Goal: Task Accomplishment & Management: Manage account settings

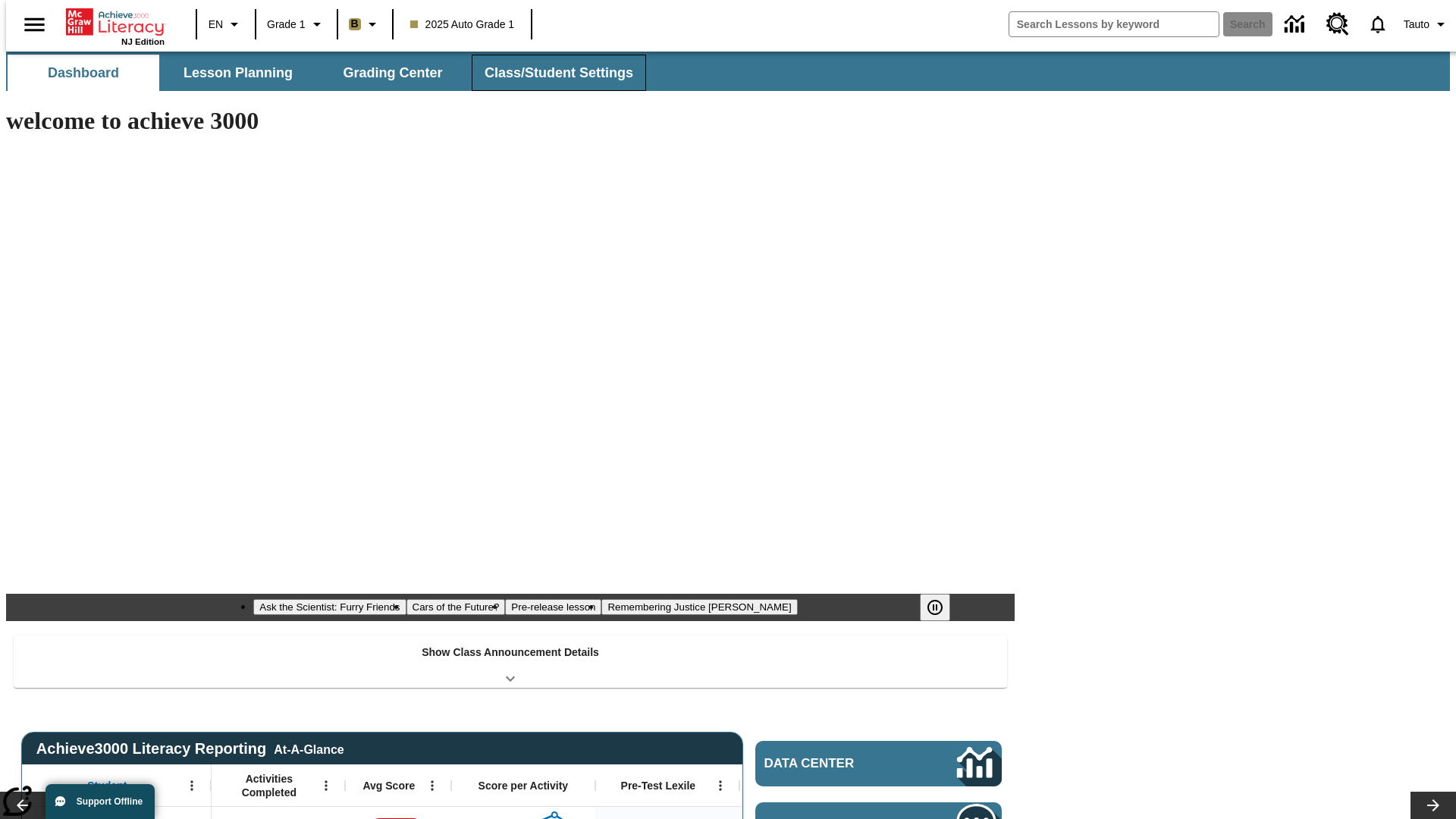
click at [550, 72] on span "Class/Student Settings" at bounding box center [559, 73] width 149 height 18
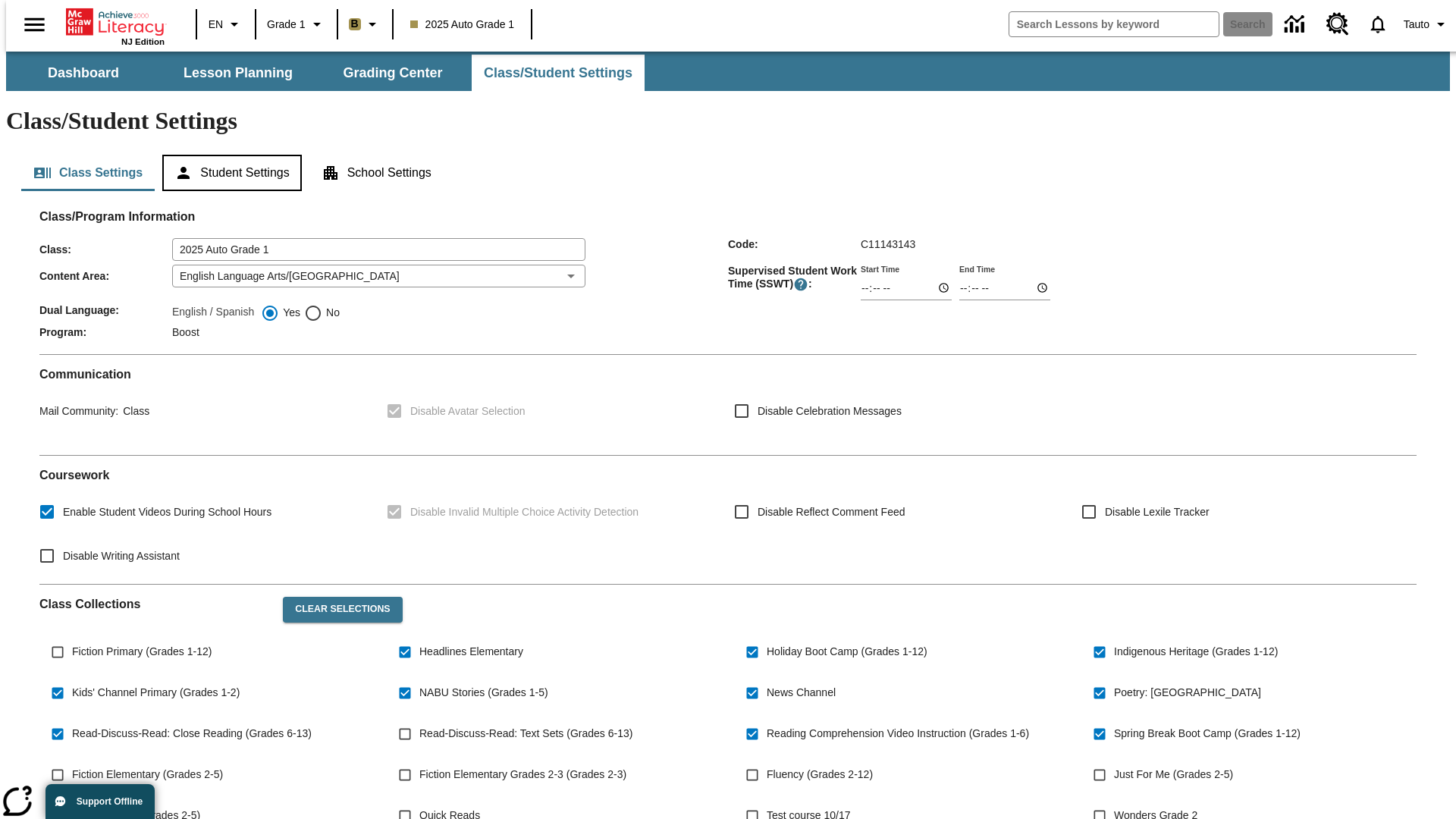
click at [228, 155] on button "Student Settings" at bounding box center [231, 173] width 139 height 36
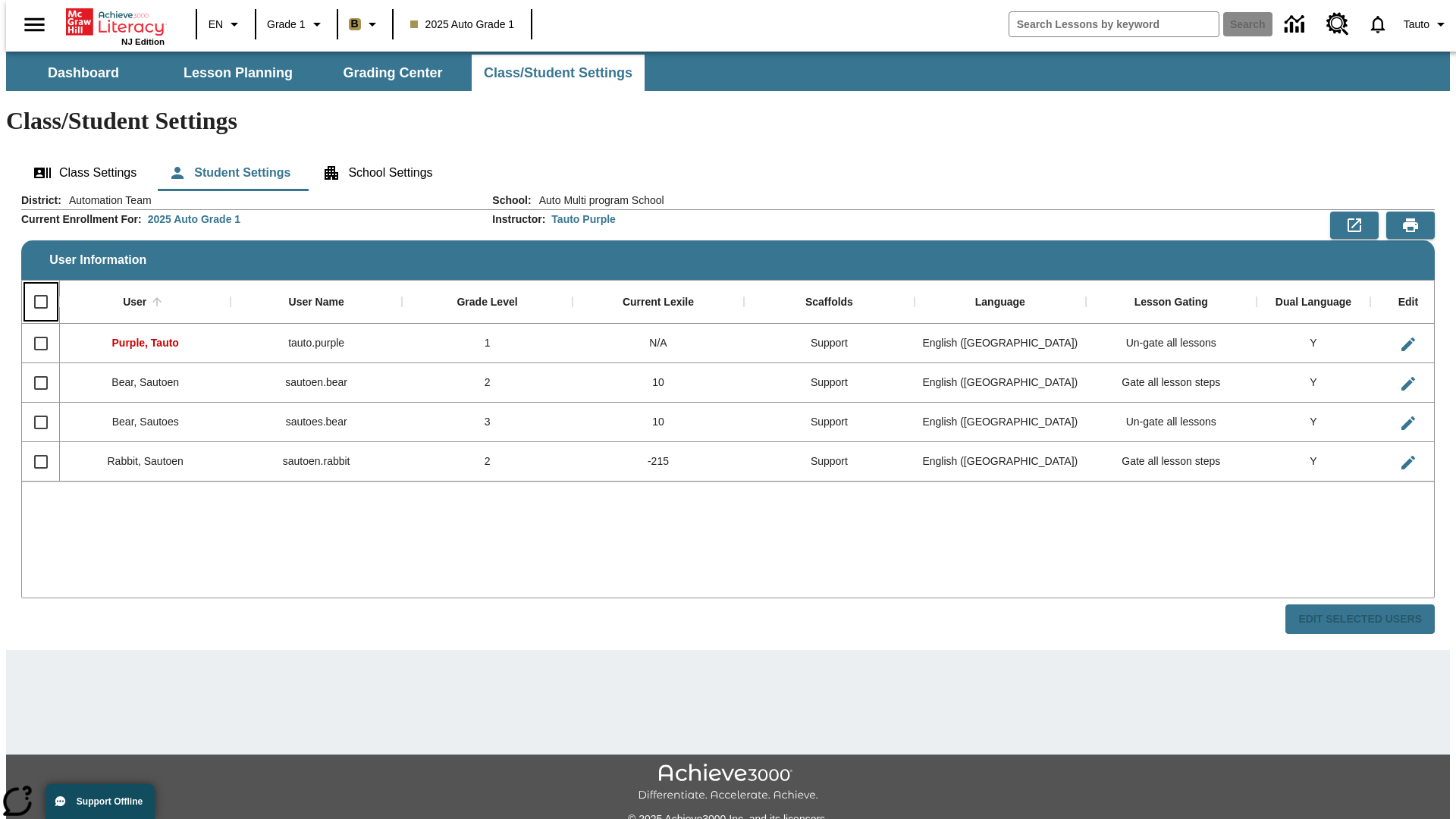
click at [35, 286] on input "Select all rows" at bounding box center [41, 302] width 32 height 32
checkbox input "true"
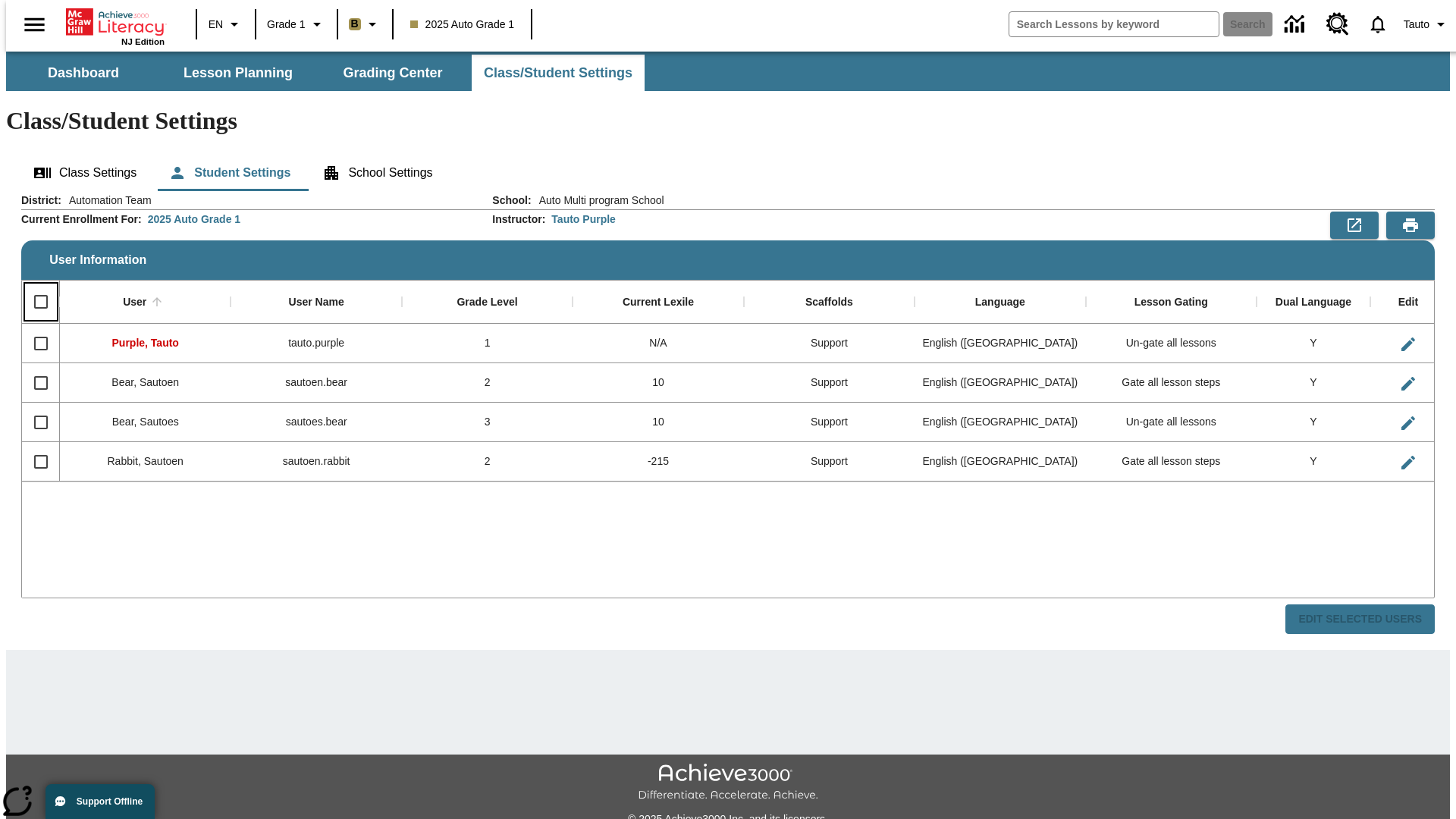
checkbox input "true"
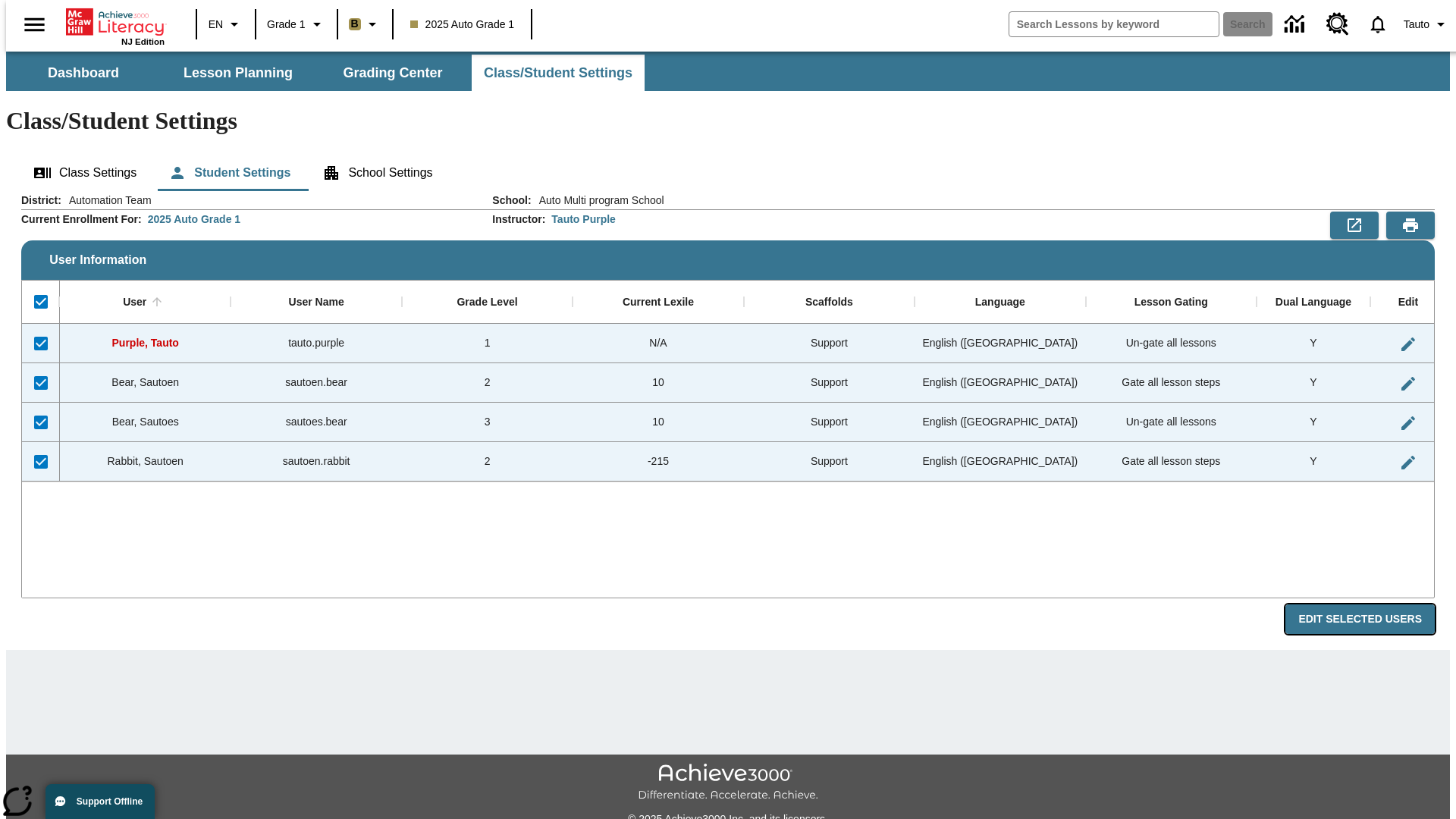
click at [1372, 604] on button "Edit Selected Users" at bounding box center [1359, 619] width 149 height 29
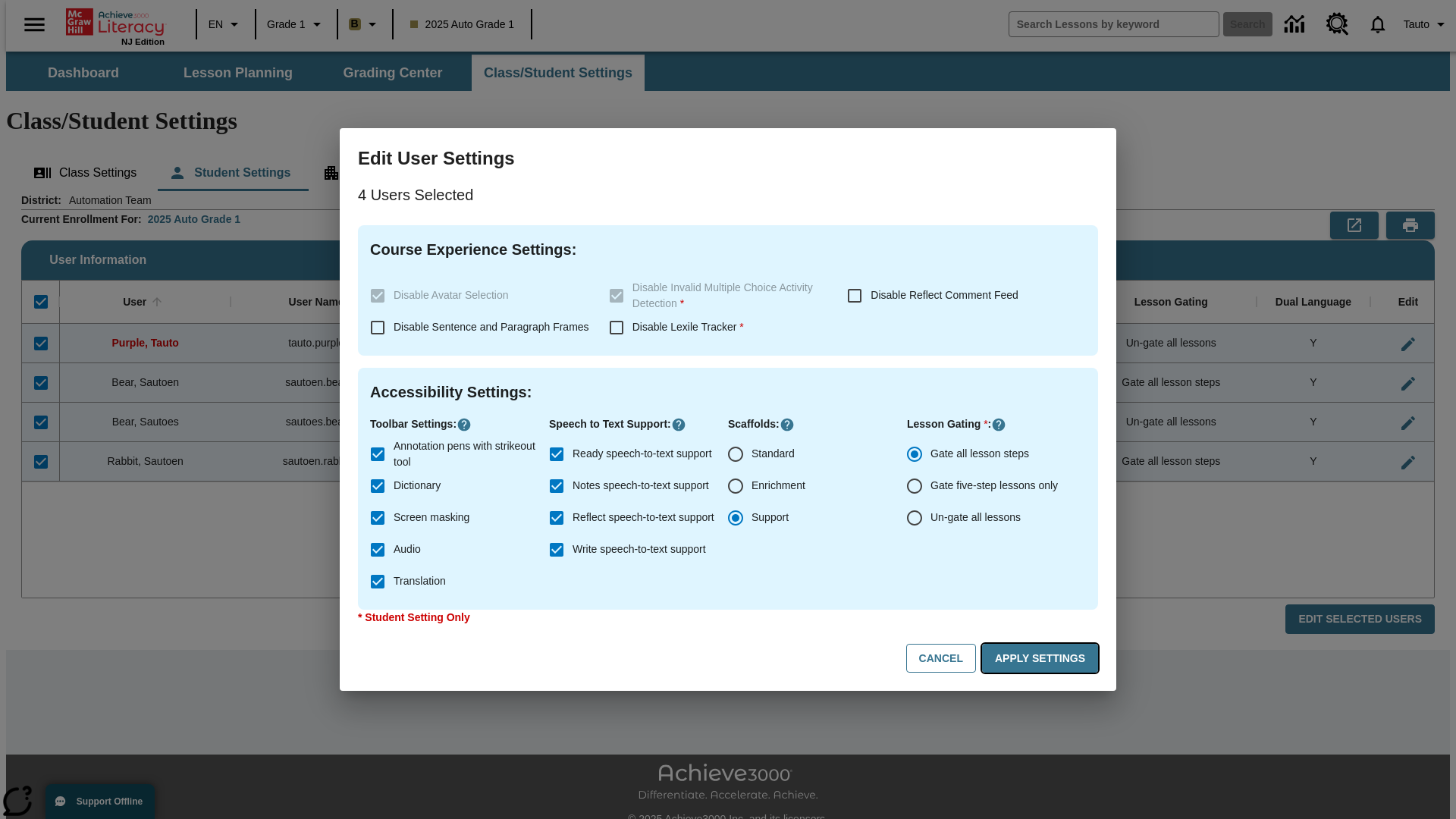
click at [1043, 658] on button "Apply Settings" at bounding box center [1040, 658] width 116 height 29
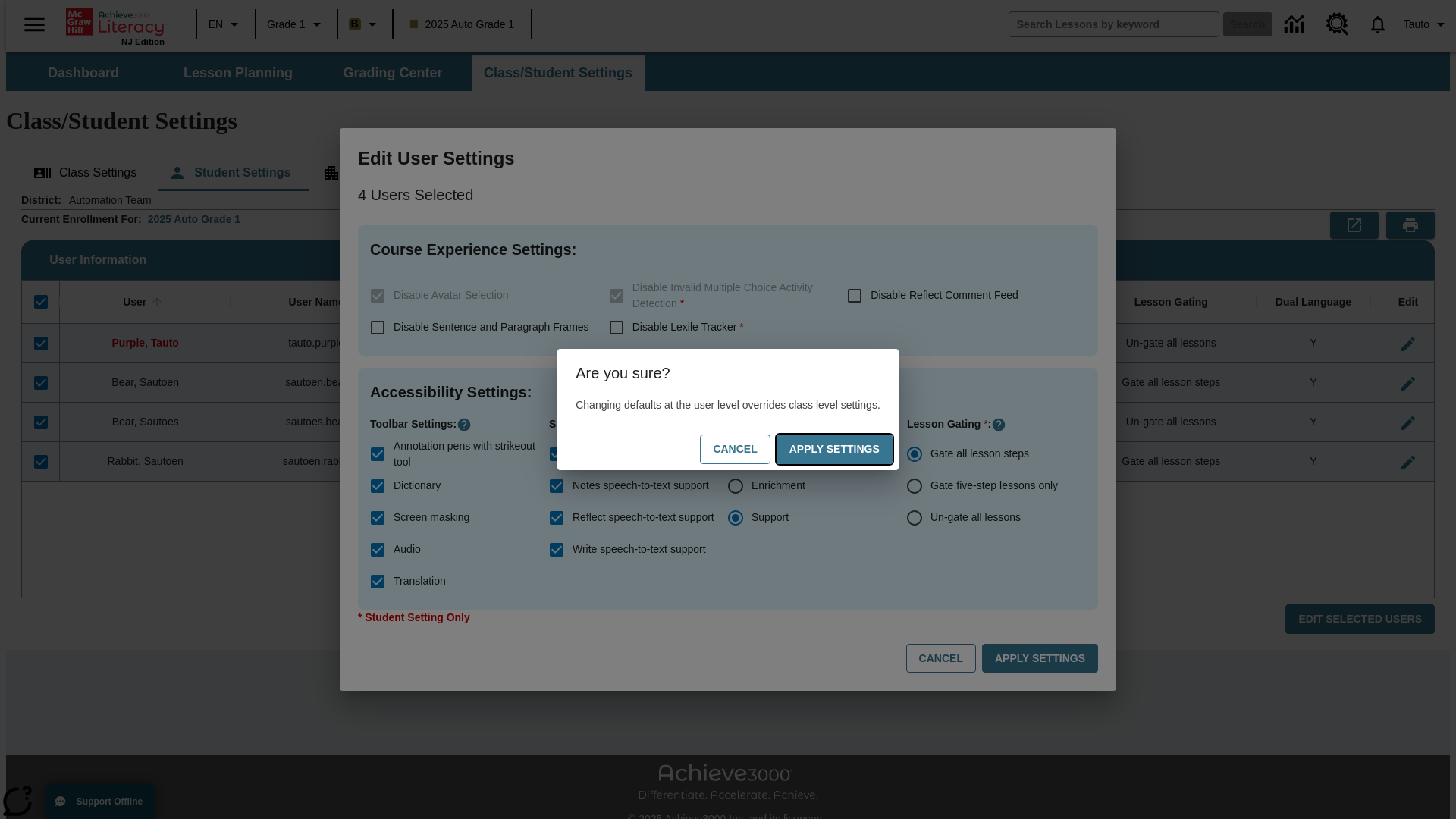
click at [849, 449] on button "Apply Settings" at bounding box center [834, 449] width 116 height 29
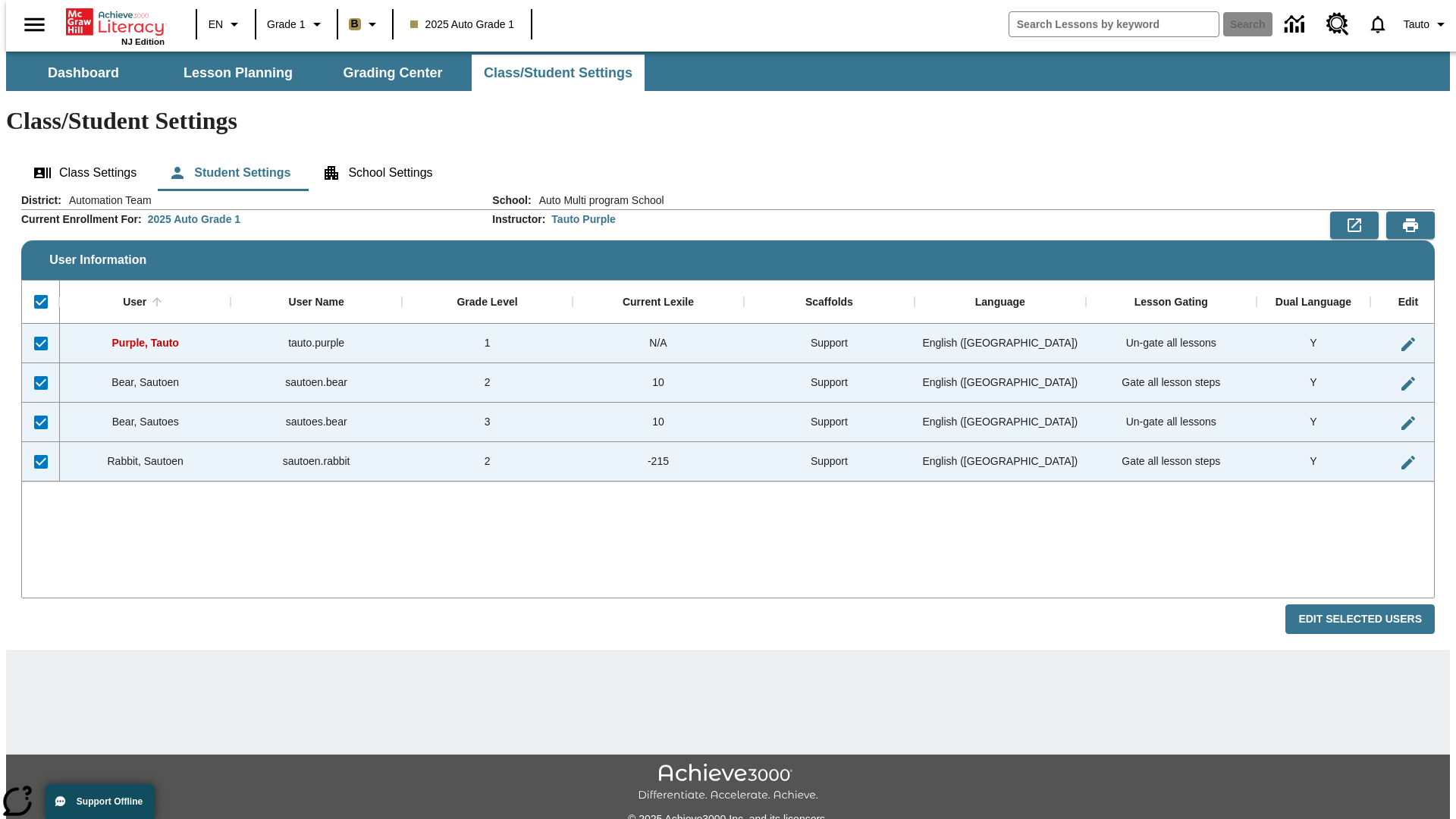
checkbox input "false"
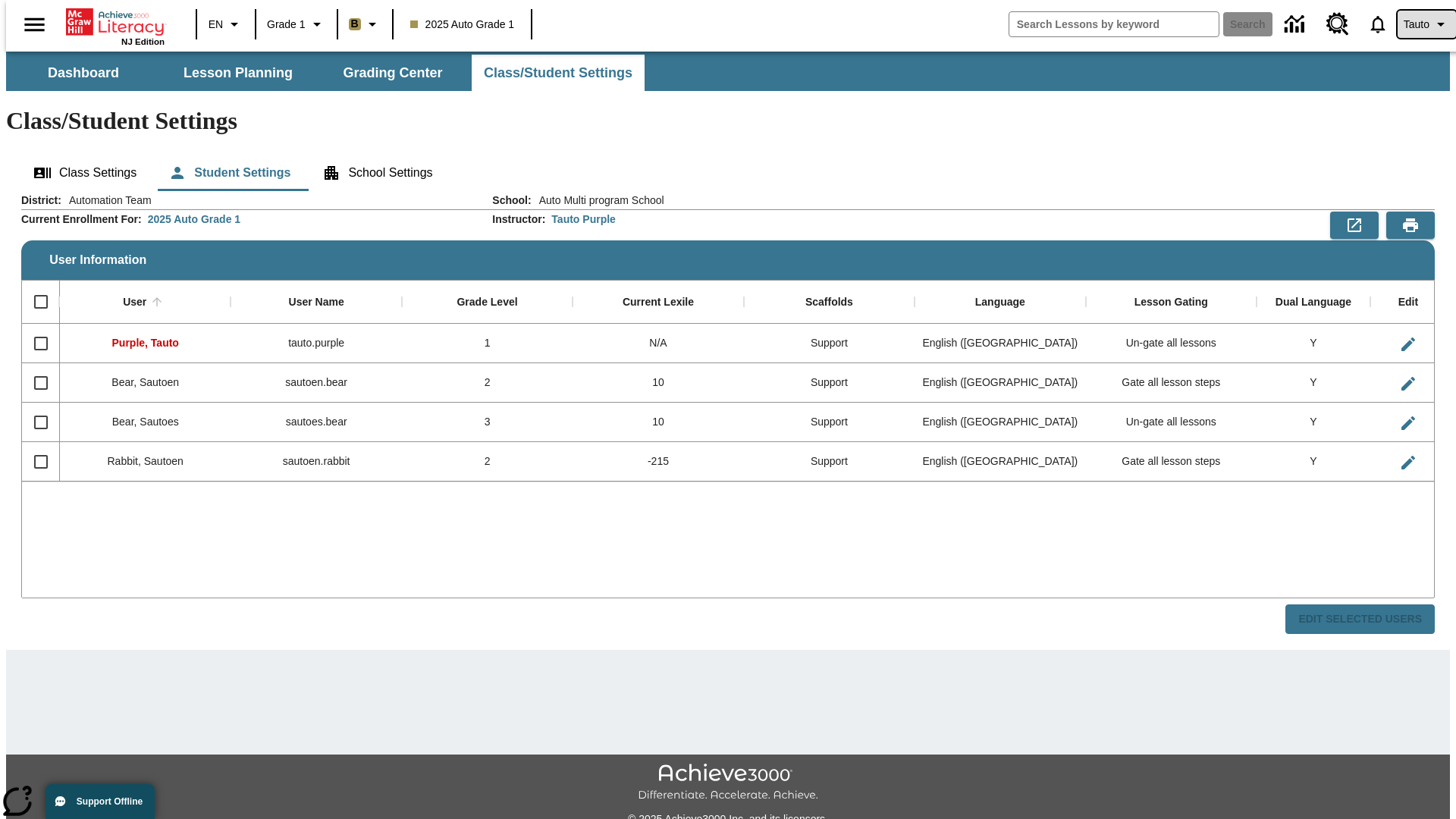
click at [1418, 24] on span "Tauto" at bounding box center [1416, 24] width 26 height 16
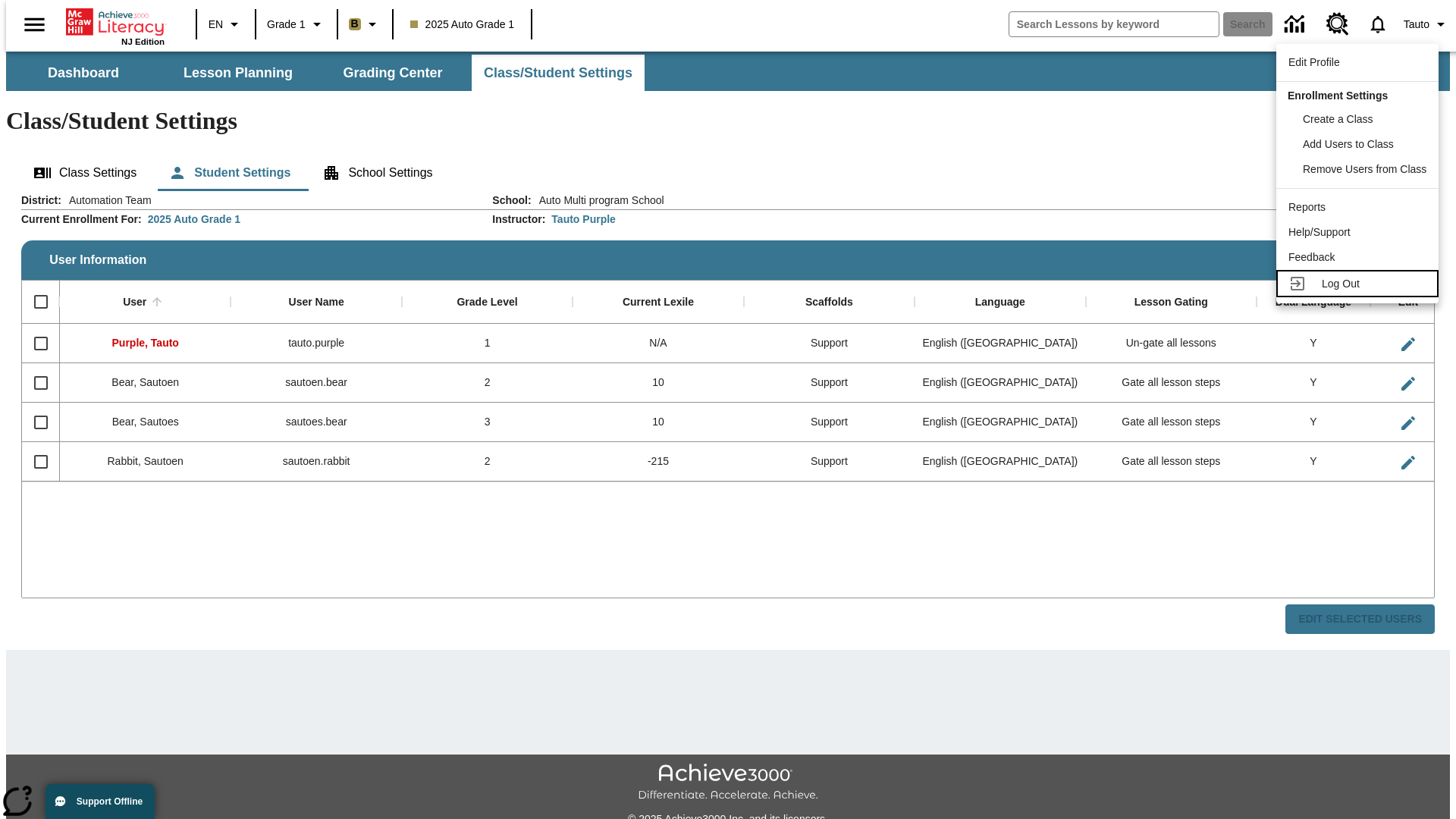
click at [1359, 284] on span "Log Out" at bounding box center [1340, 284] width 38 height 12
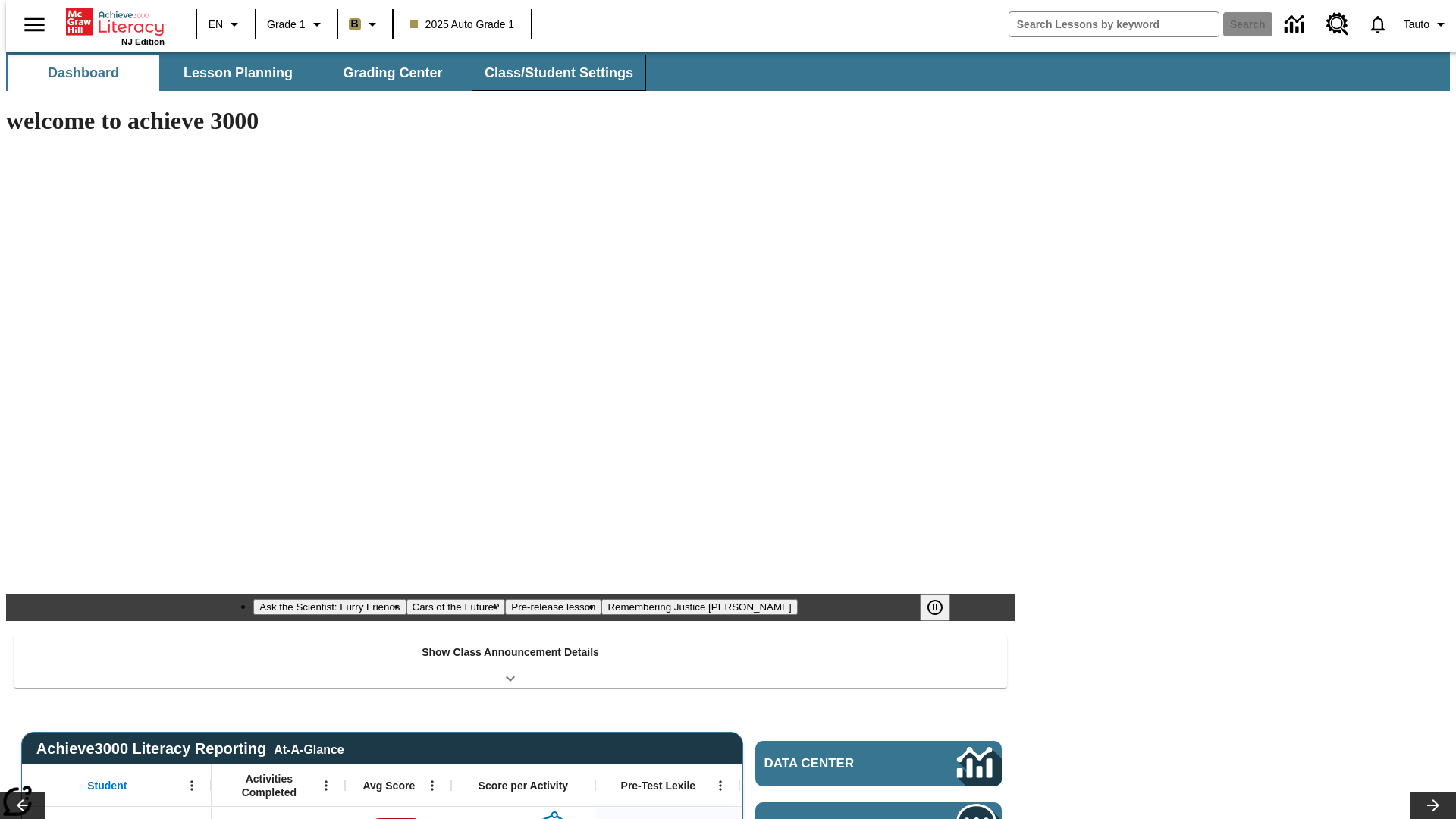
click at [550, 72] on span "Class/Student Settings" at bounding box center [559, 73] width 149 height 18
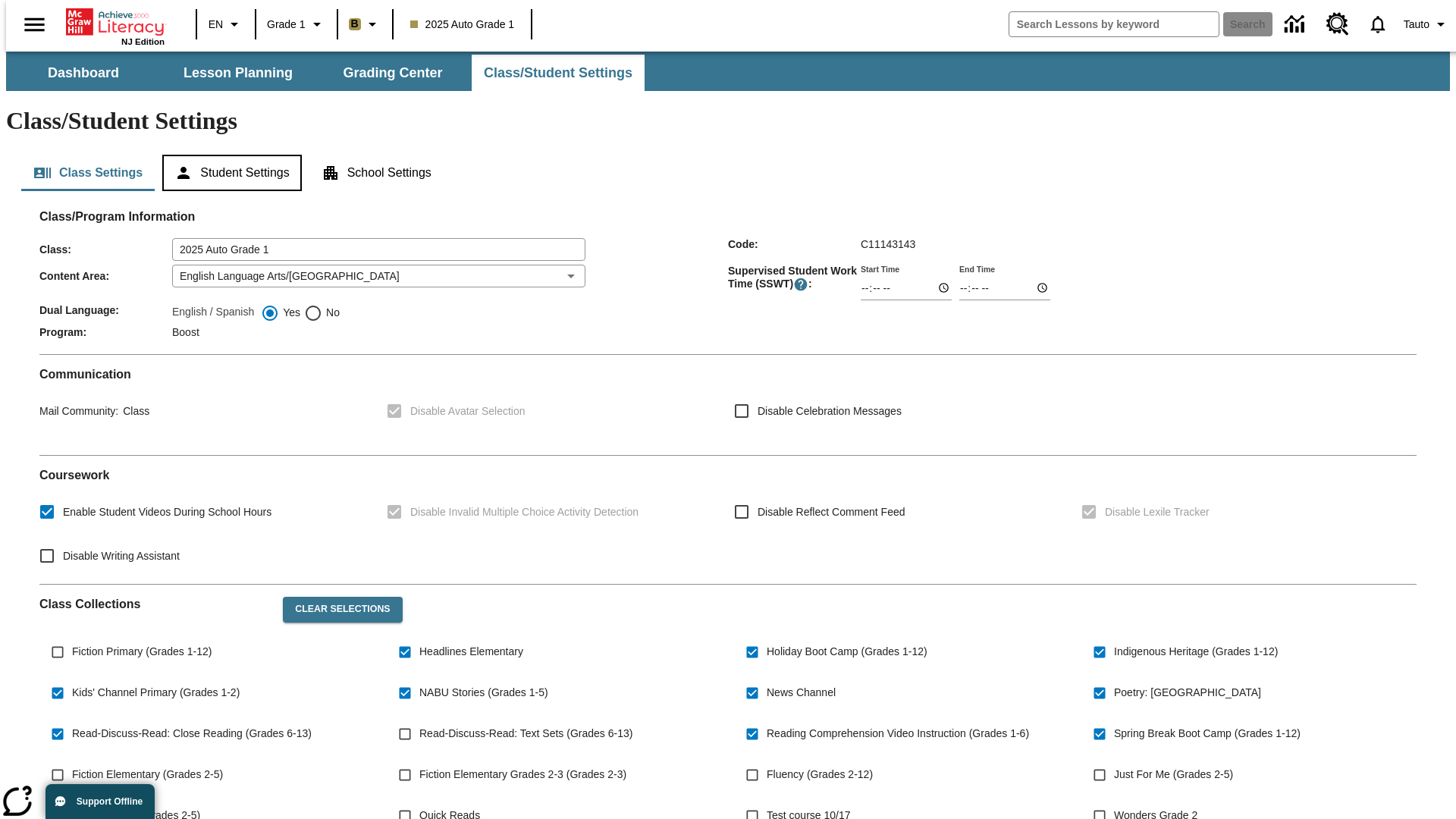
click at [228, 155] on button "Student Settings" at bounding box center [231, 173] width 139 height 36
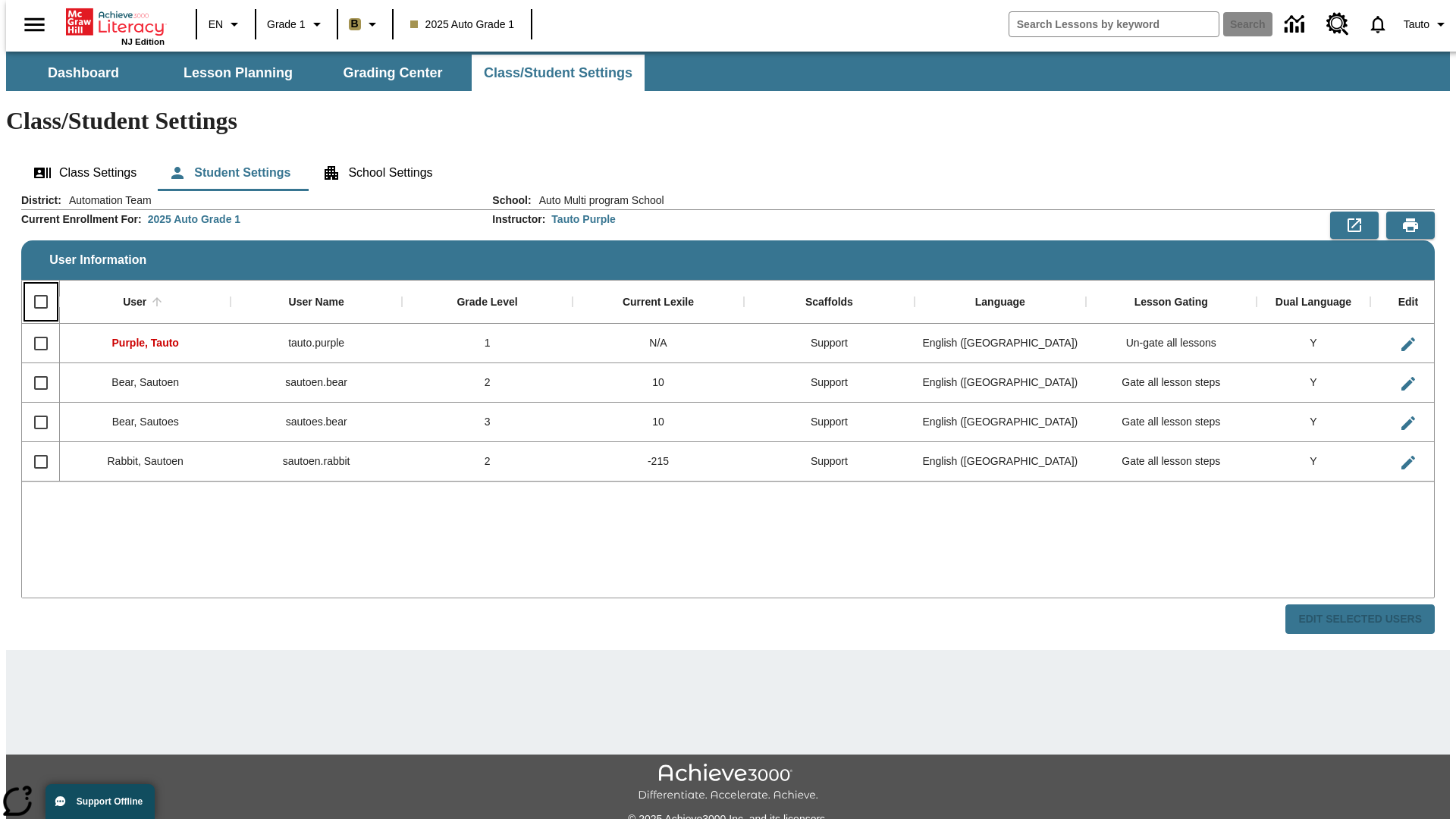
click at [35, 286] on input "Select all rows" at bounding box center [41, 302] width 32 height 32
checkbox input "true"
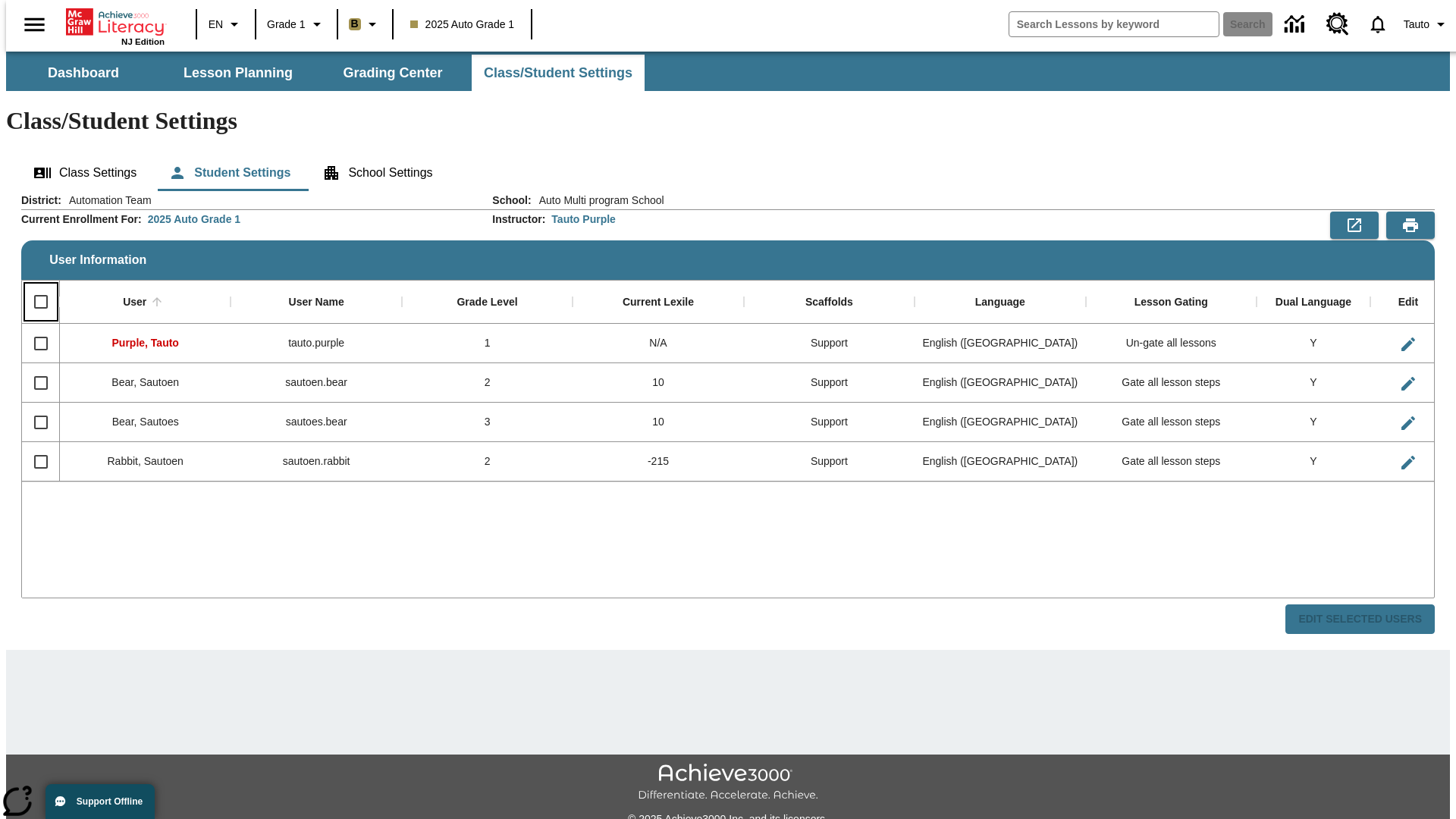
checkbox input "true"
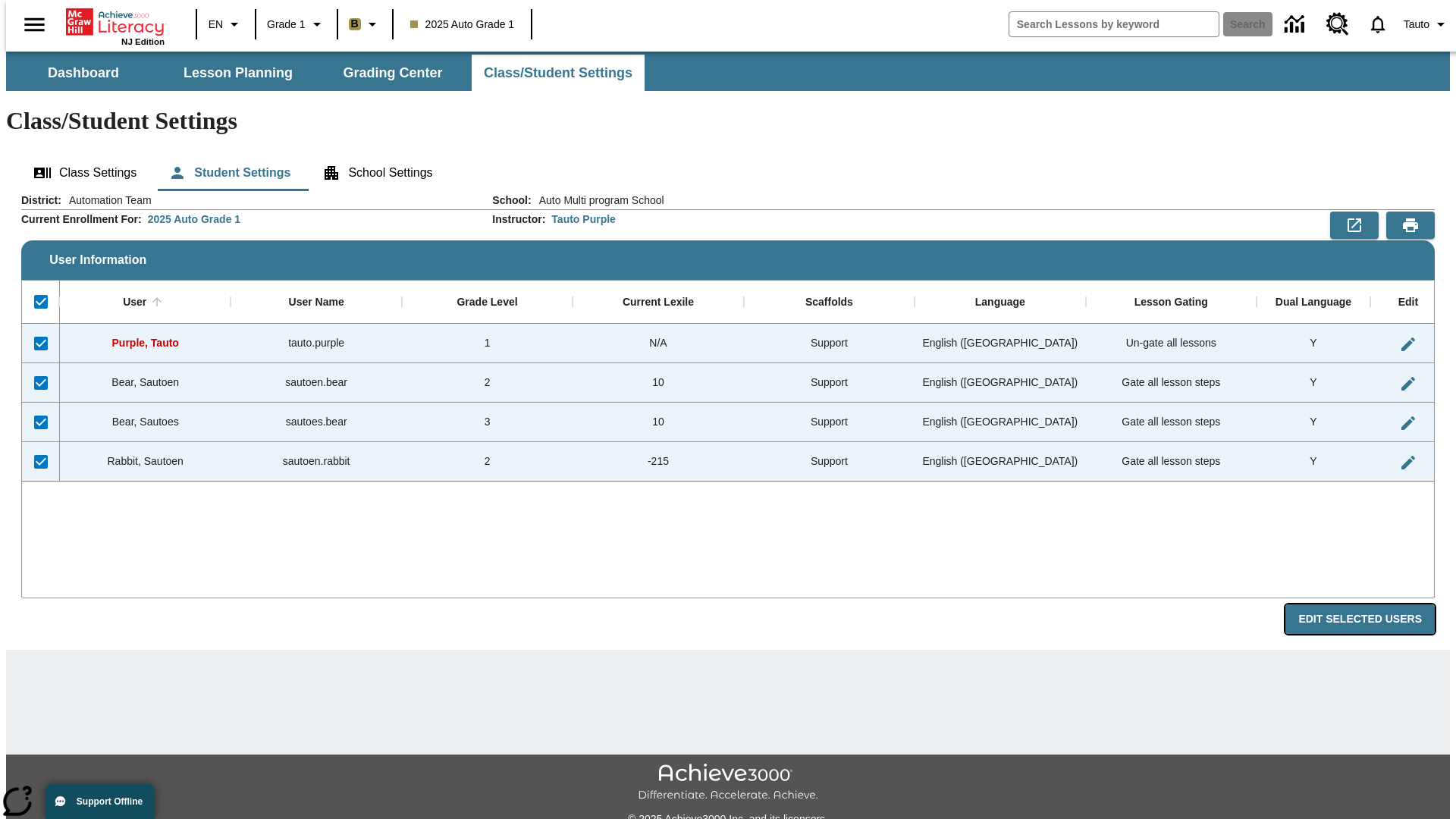
click at [1372, 604] on button "Edit Selected Users" at bounding box center [1359, 619] width 149 height 29
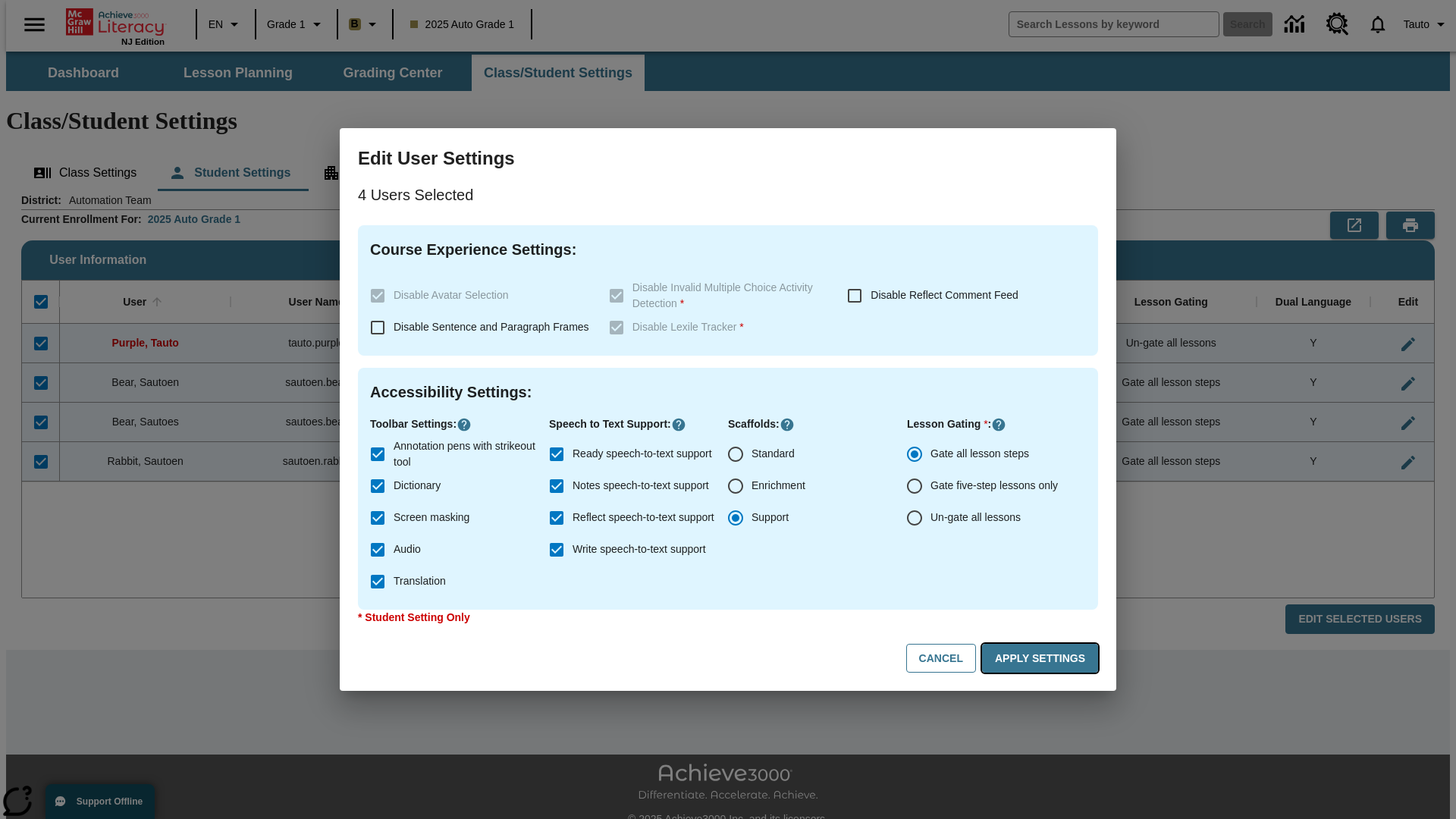
click at [1043, 658] on button "Apply Settings" at bounding box center [1040, 658] width 116 height 29
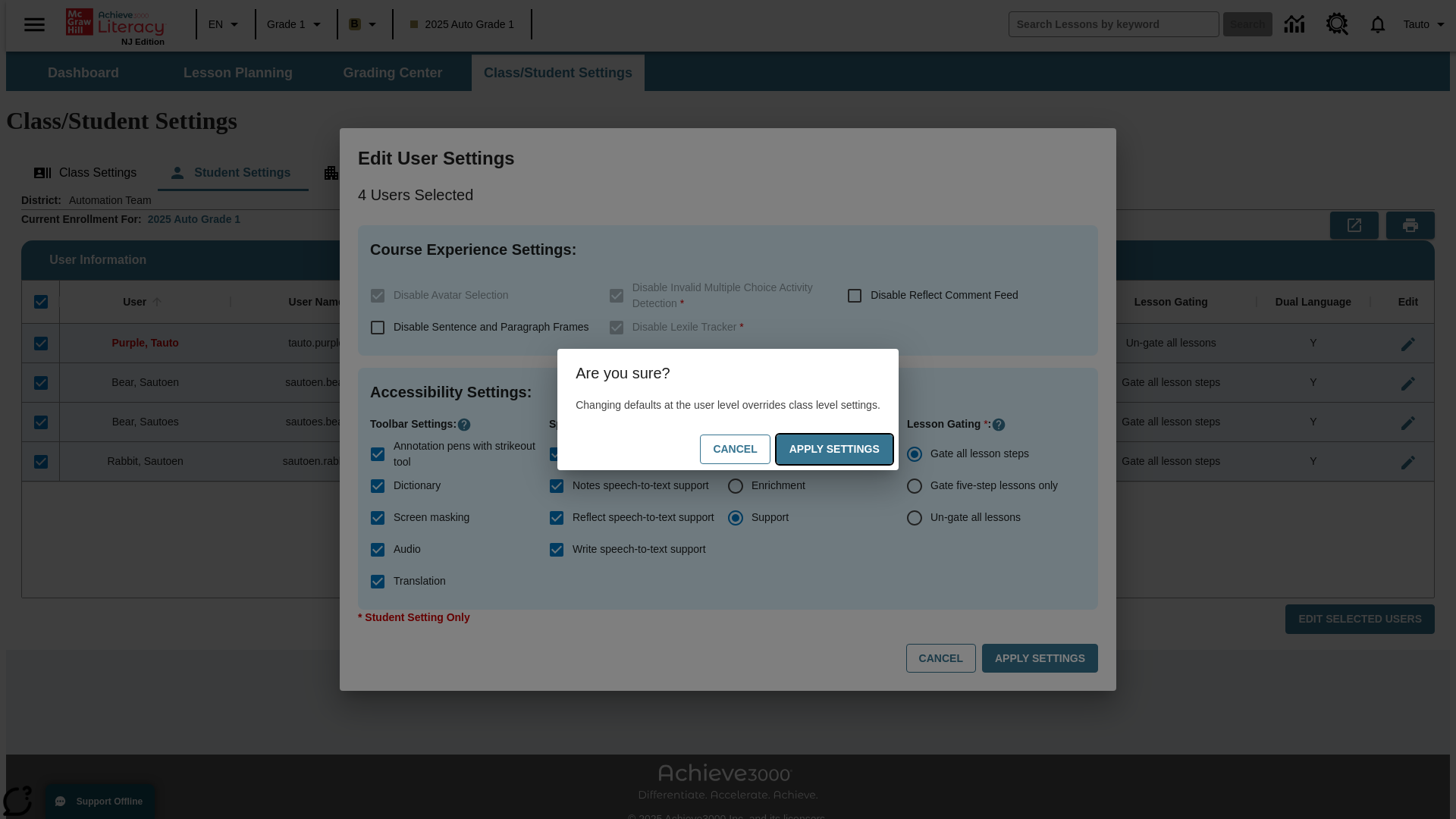
click at [849, 449] on button "Apply Settings" at bounding box center [834, 449] width 116 height 29
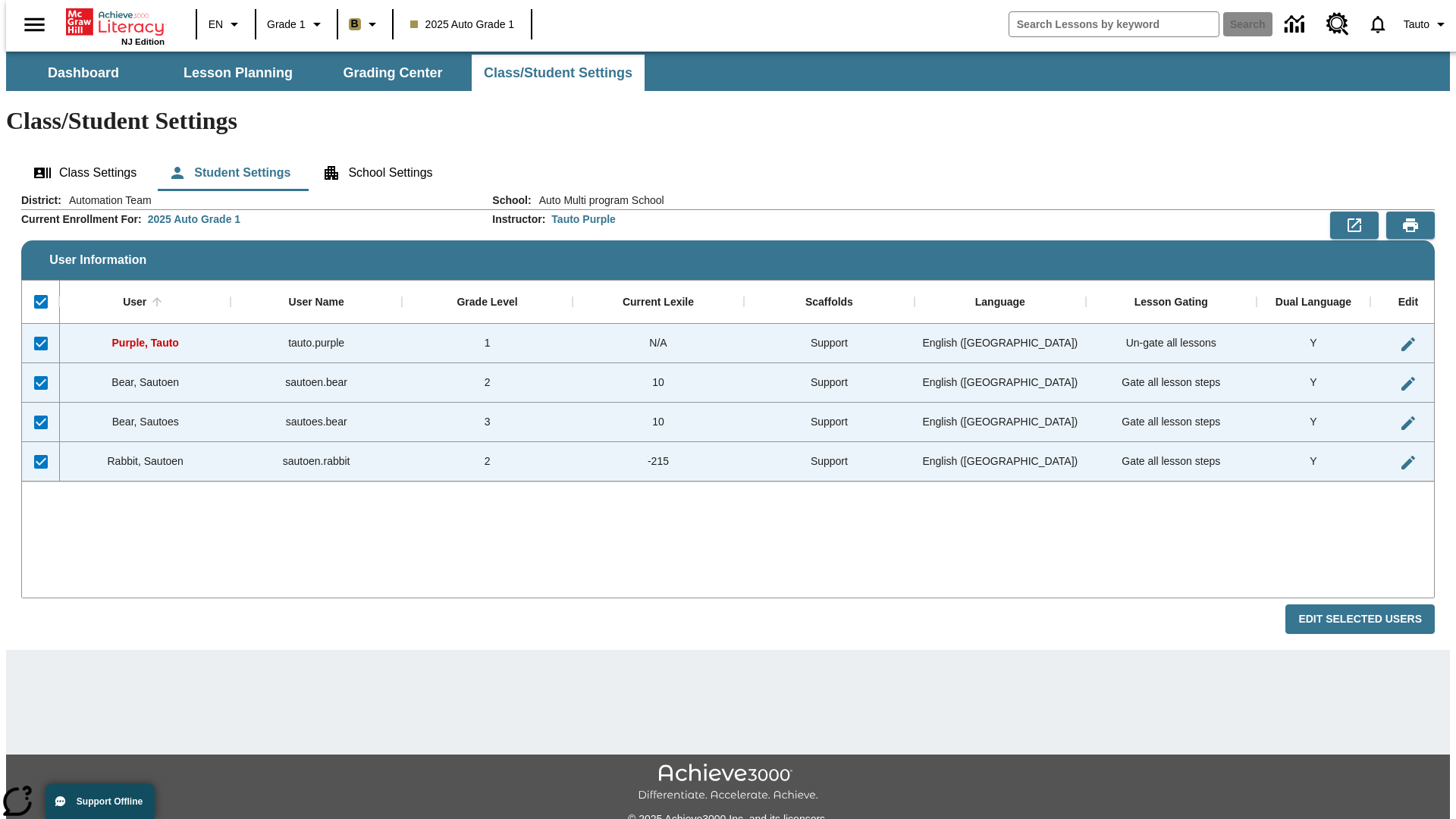
checkbox input "false"
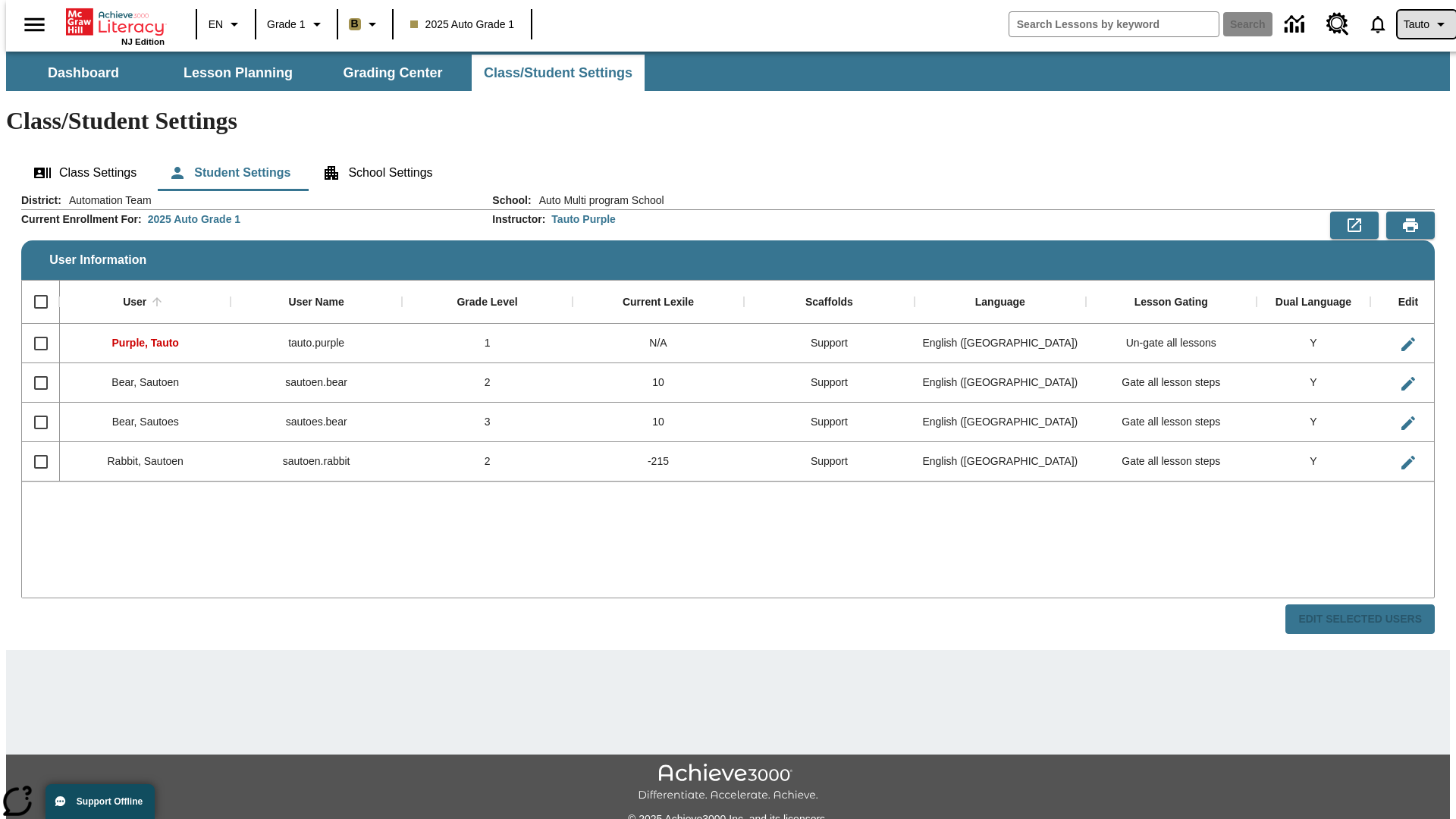
click at [1418, 24] on span "Tauto" at bounding box center [1416, 24] width 26 height 16
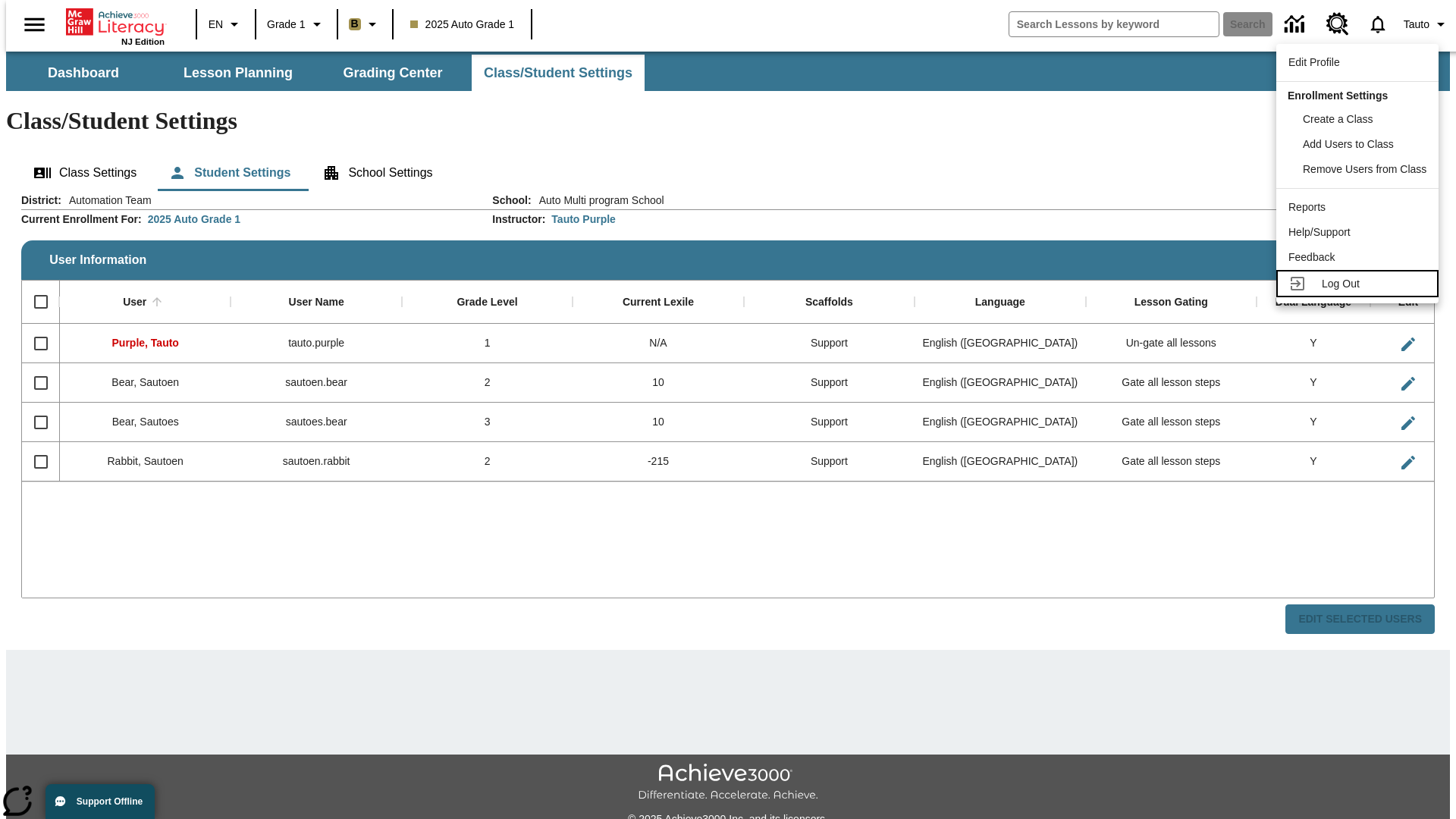
click at [1359, 284] on span "Log Out" at bounding box center [1340, 284] width 38 height 12
